Goal: Book appointment/travel/reservation

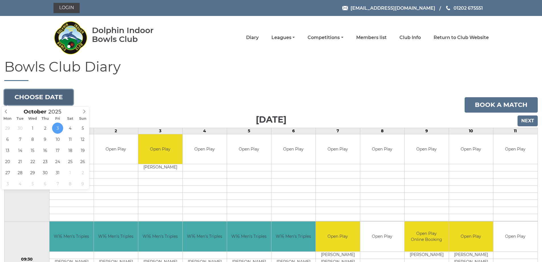
click at [60, 94] on button "Choose date" at bounding box center [38, 96] width 69 height 15
type input "[DATE]"
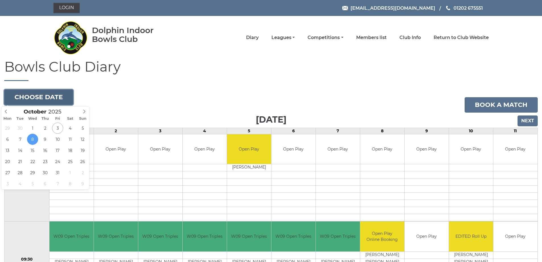
click at [51, 97] on button "Choose date" at bounding box center [38, 96] width 69 height 15
type input "[DATE]"
